Goal: Check status

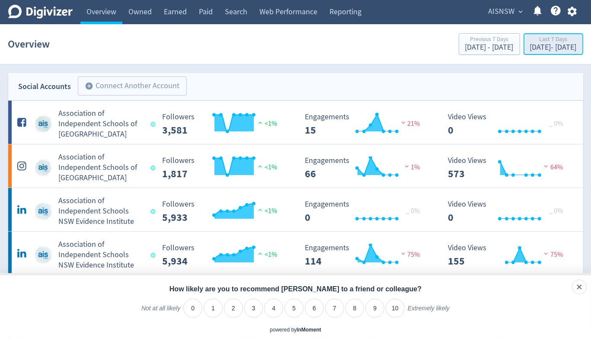
click at [530, 48] on div "[DATE] - [DATE]" at bounding box center [553, 48] width 47 height 8
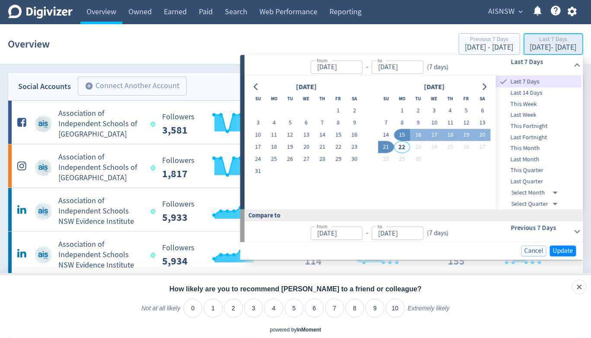
type input "[DATE]"
click at [541, 168] on span "This Quarter" at bounding box center [539, 171] width 86 height 10
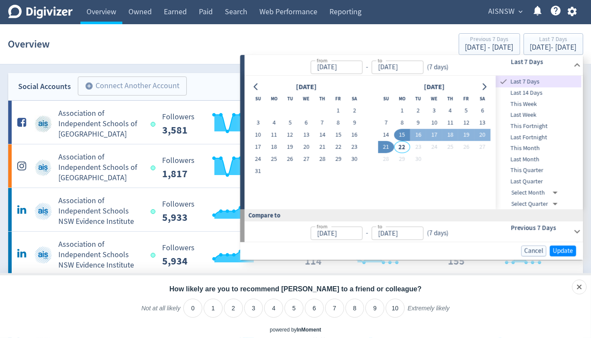
type input "[DATE]"
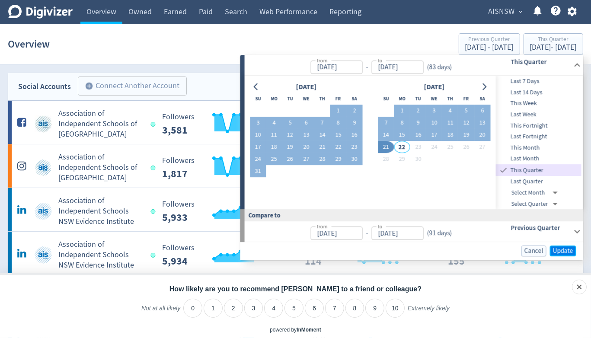
click at [568, 253] on span "Update" at bounding box center [563, 251] width 20 height 6
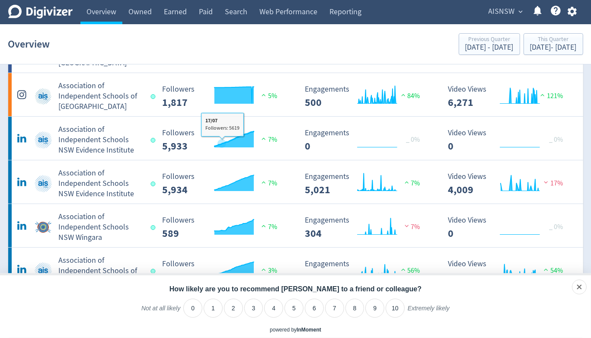
scroll to position [86, 0]
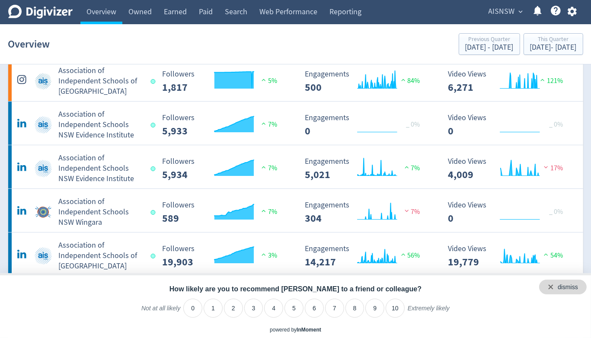
click at [583, 289] on div "dismiss" at bounding box center [563, 287] width 48 height 15
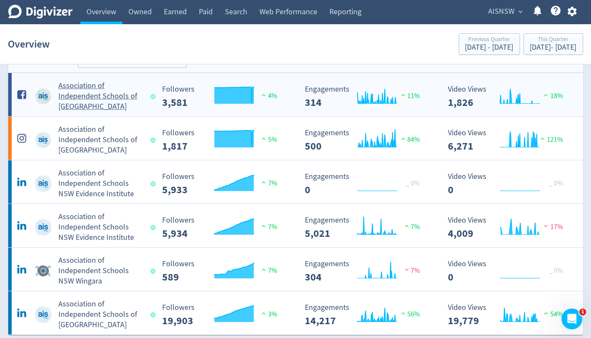
scroll to position [43, 0]
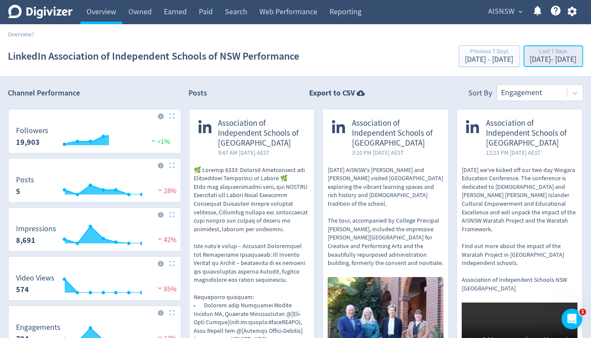
click at [556, 59] on div "[DATE] - [DATE]" at bounding box center [553, 60] width 47 height 8
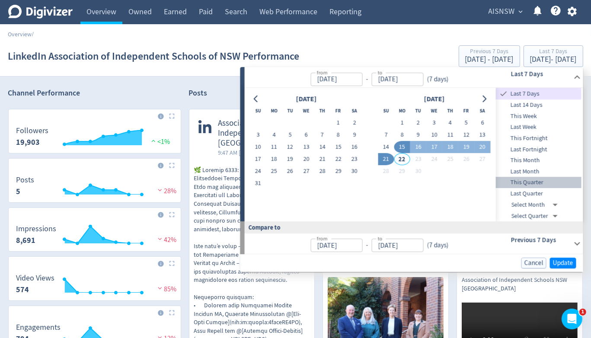
click at [537, 182] on span "This Quarter" at bounding box center [539, 183] width 86 height 10
type input "[DATE]"
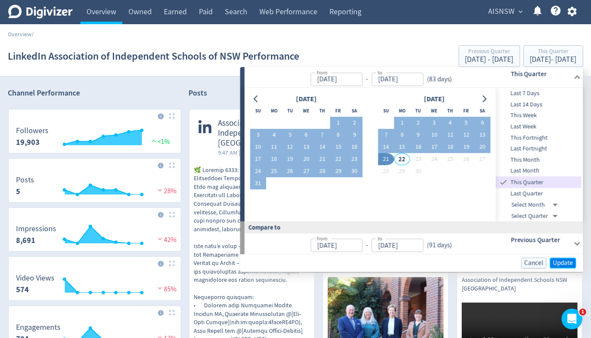
click at [561, 263] on span "Update" at bounding box center [563, 263] width 20 height 6
